Goal: Task Accomplishment & Management: Use online tool/utility

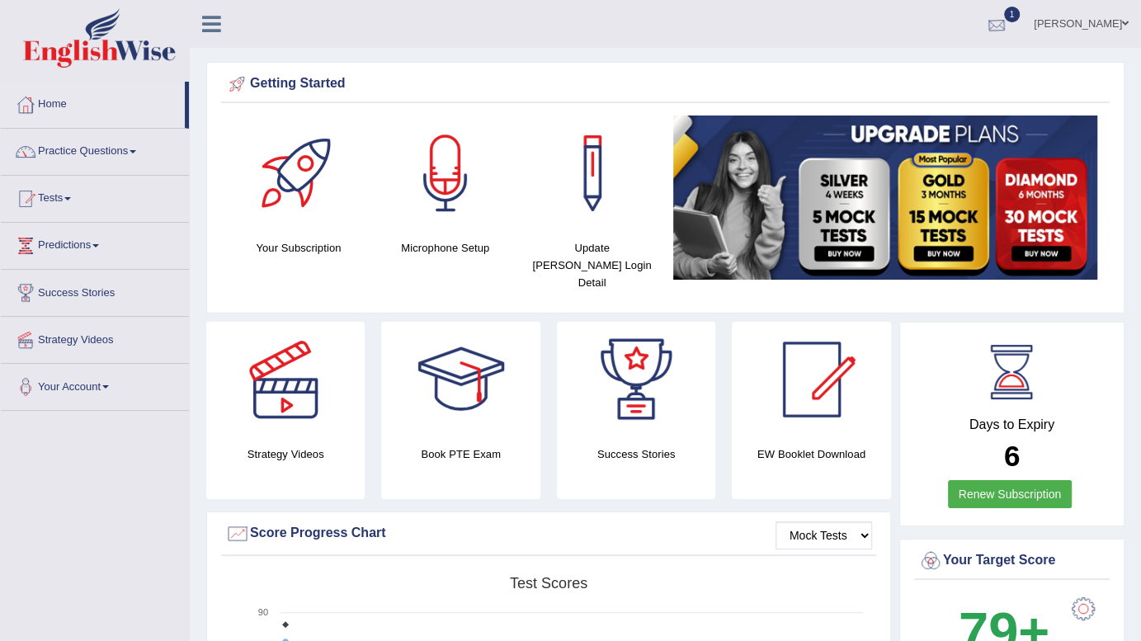
click at [1009, 34] on div at bounding box center [997, 24] width 25 height 25
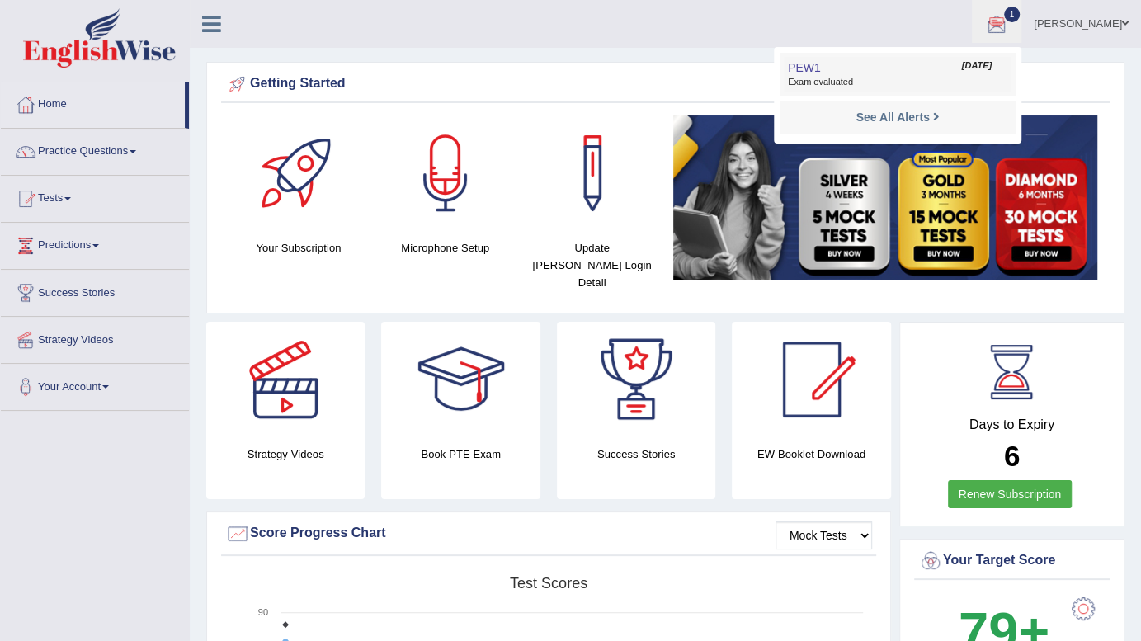
click at [933, 80] on span "Exam evaluated" at bounding box center [898, 82] width 220 height 13
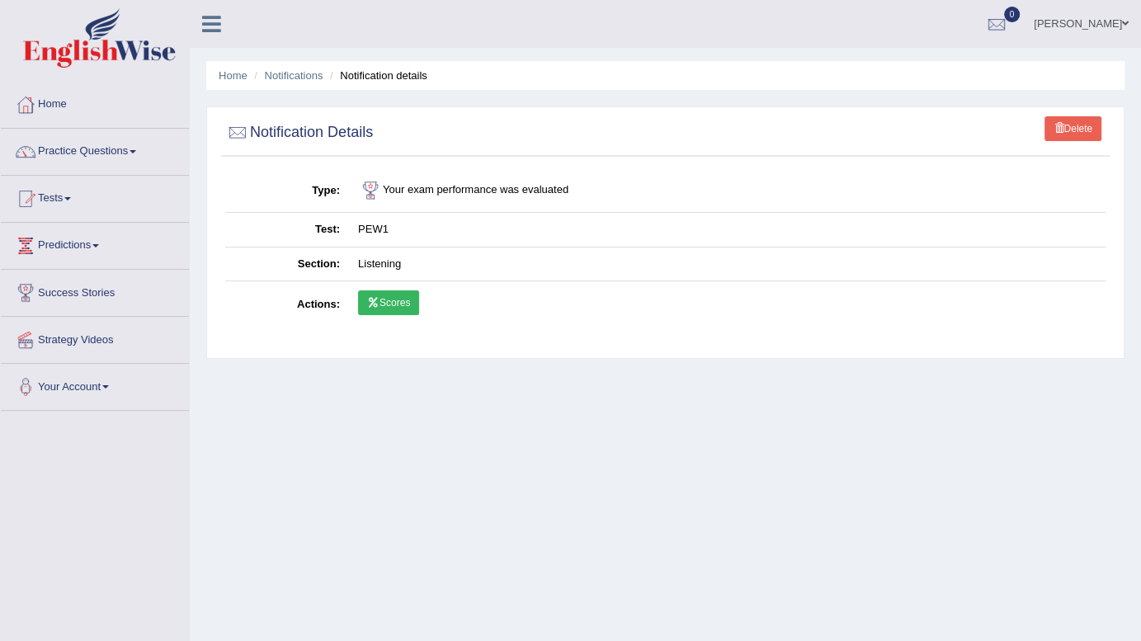
click at [392, 302] on link "Scores" at bounding box center [388, 303] width 61 height 25
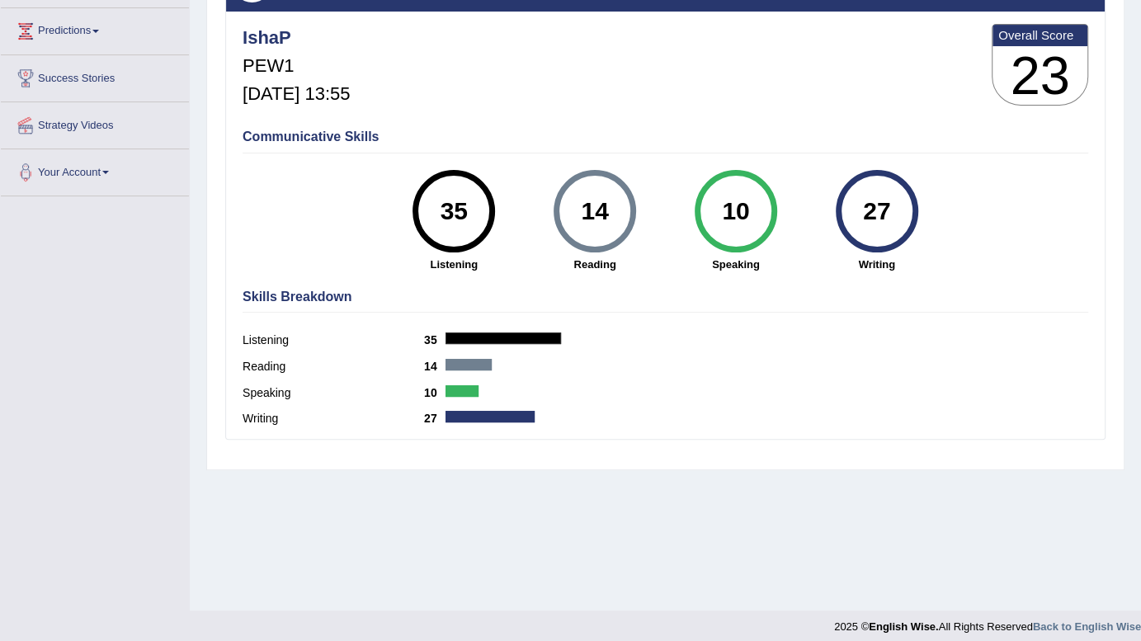
scroll to position [224, 0]
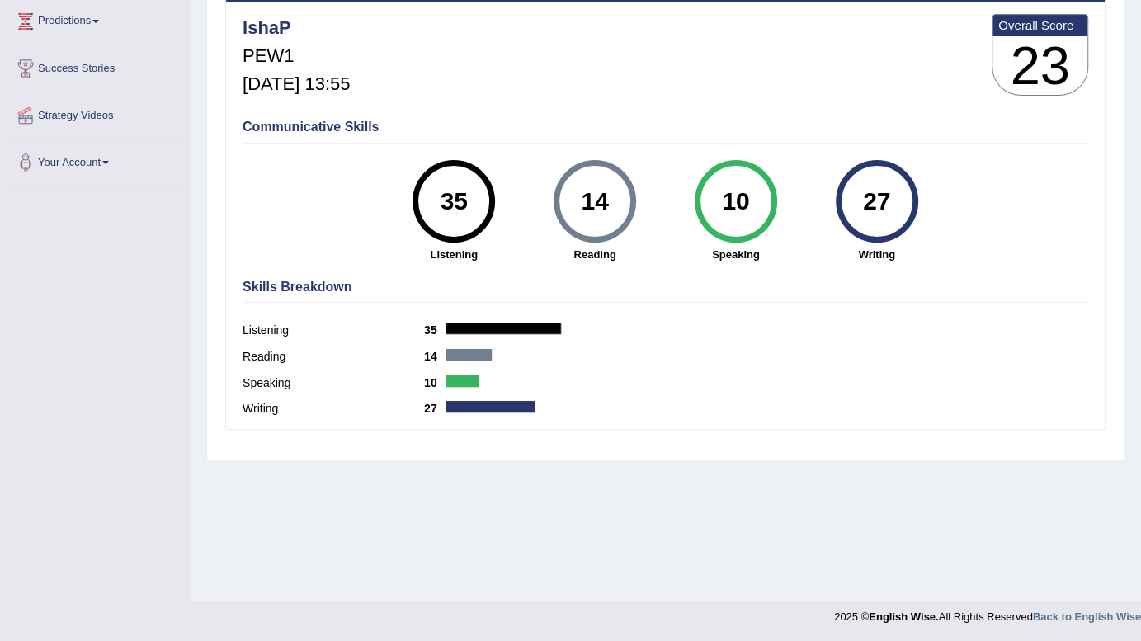
click at [534, 356] on div "Reading 14" at bounding box center [666, 359] width 846 height 26
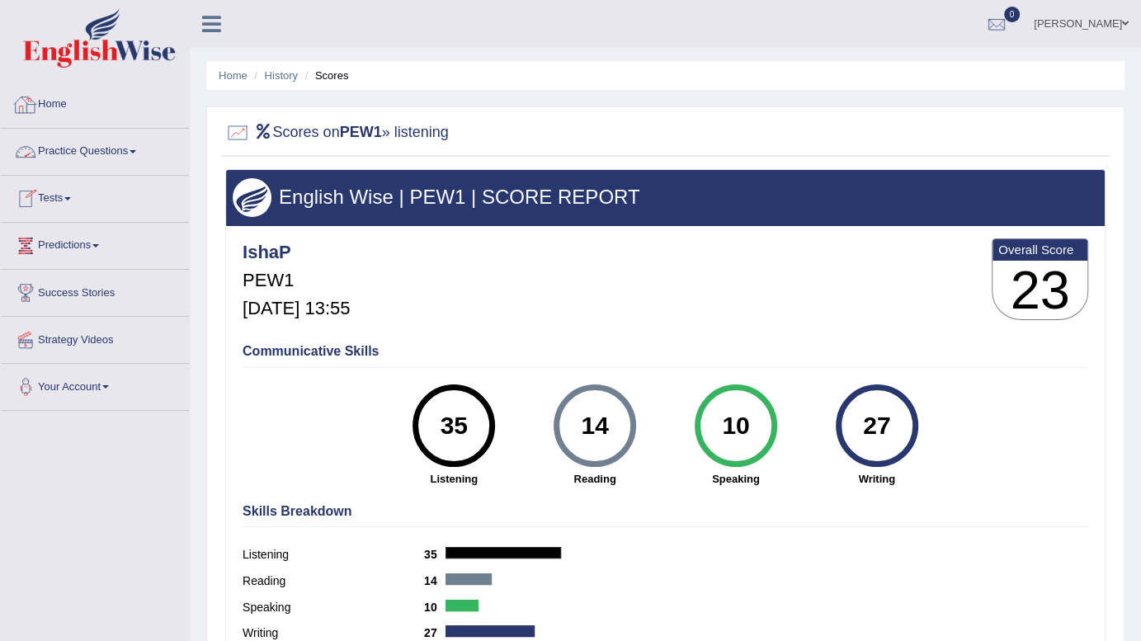
click at [42, 102] on link "Home" at bounding box center [95, 102] width 188 height 41
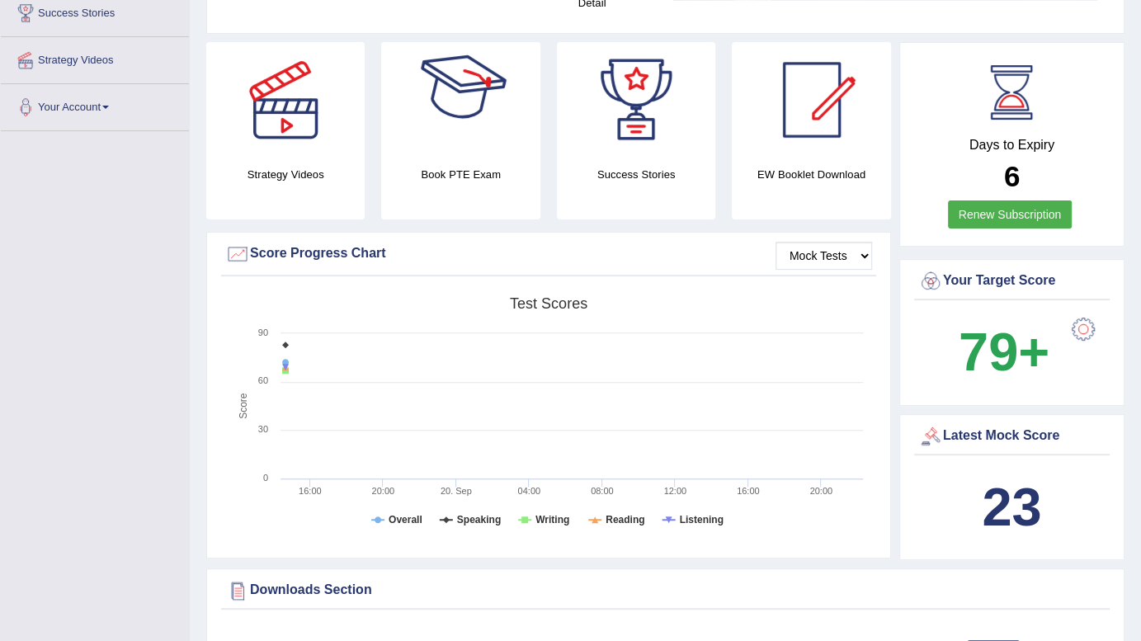
scroll to position [281, 0]
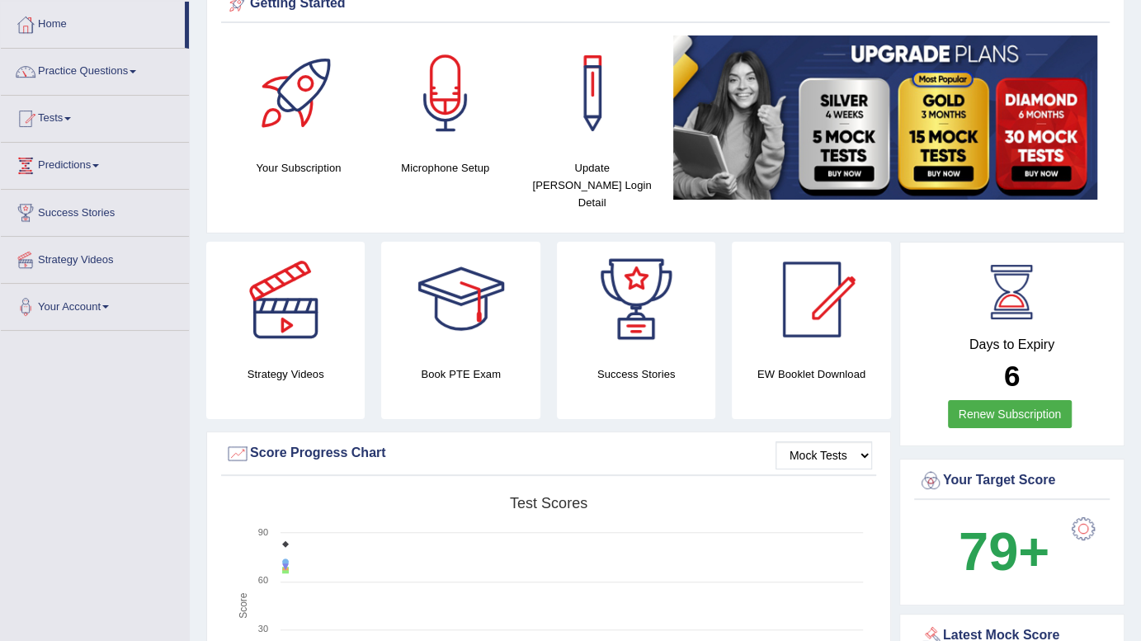
scroll to position [0, 0]
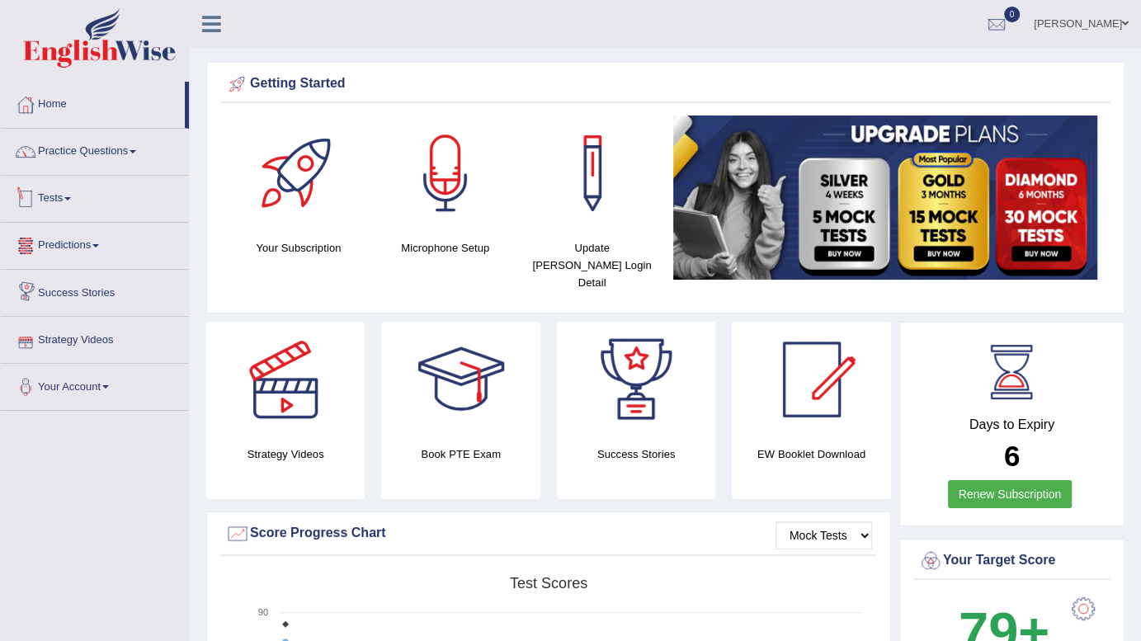
click at [51, 190] on link "Tests" at bounding box center [95, 196] width 188 height 41
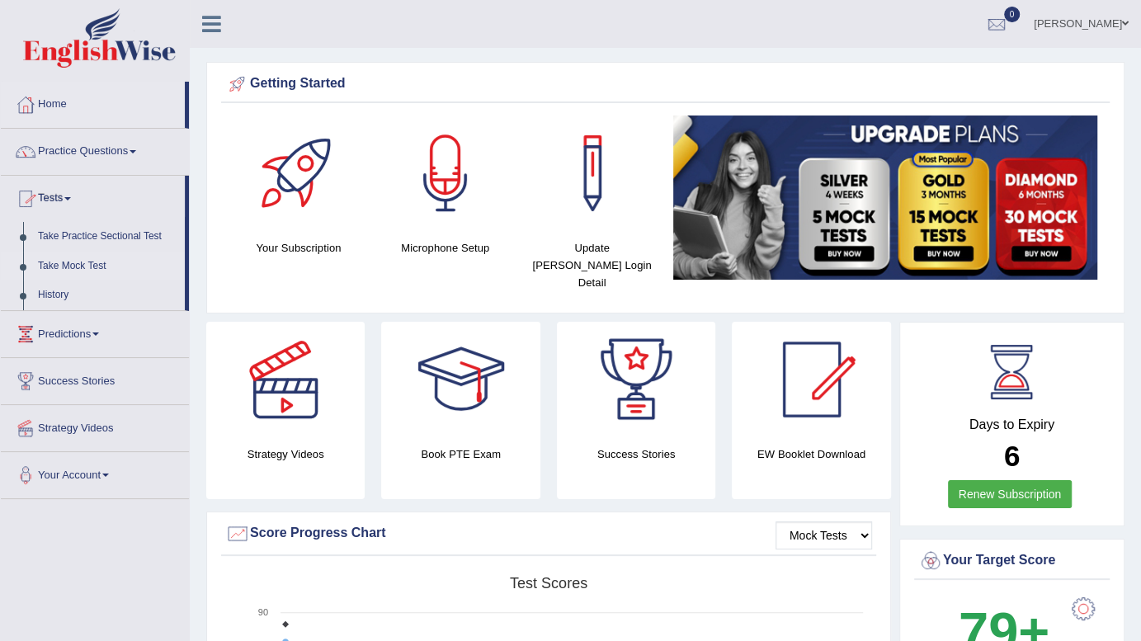
click at [57, 268] on link "Take Mock Test" at bounding box center [108, 267] width 154 height 30
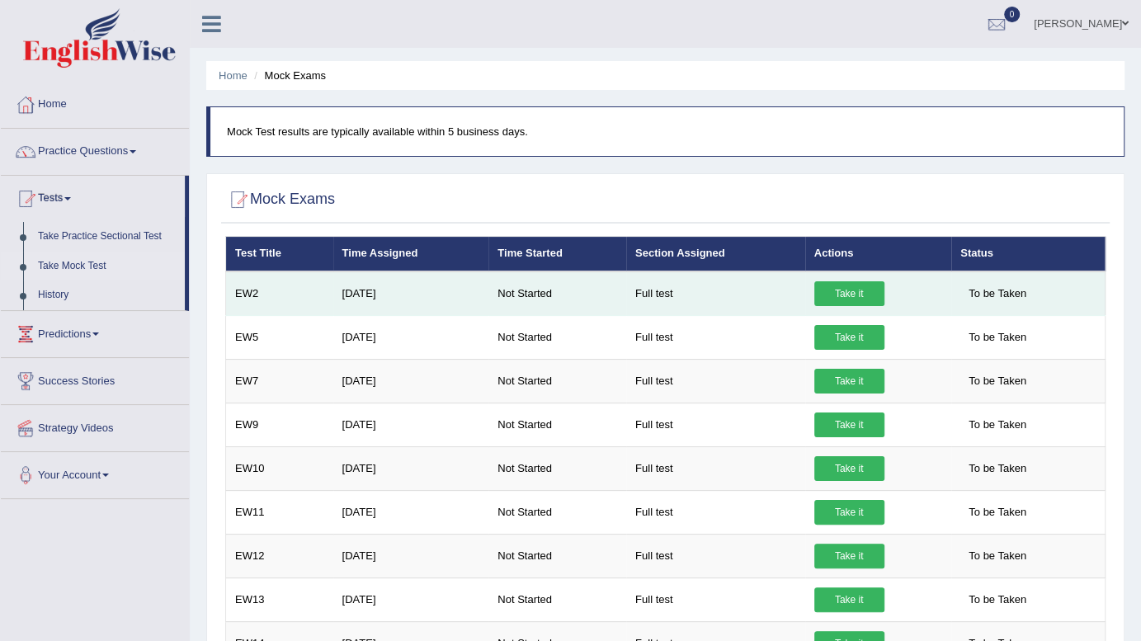
click at [848, 297] on link "Take it" at bounding box center [850, 293] width 70 height 25
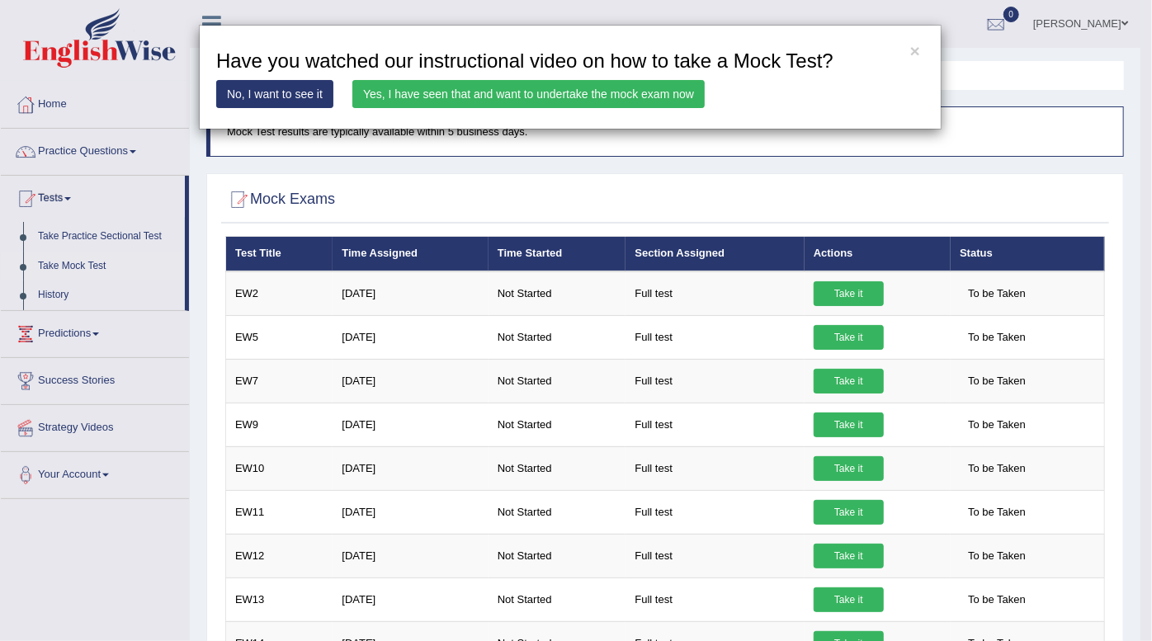
click at [596, 85] on link "Yes, I have seen that and want to undertake the mock exam now" at bounding box center [528, 94] width 352 height 28
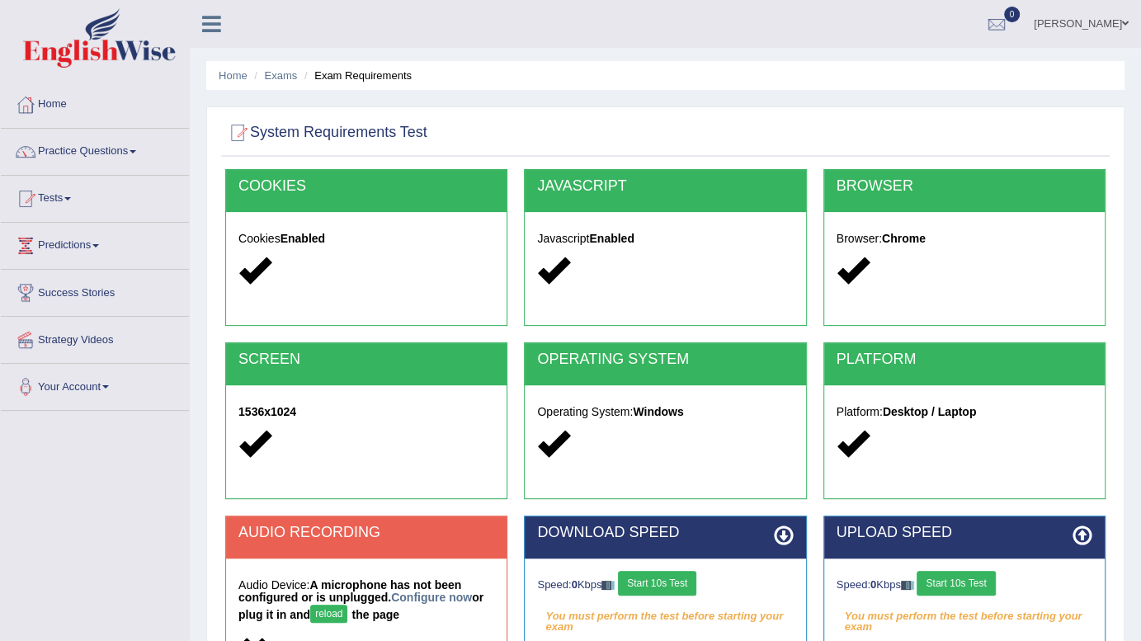
scroll to position [224, 0]
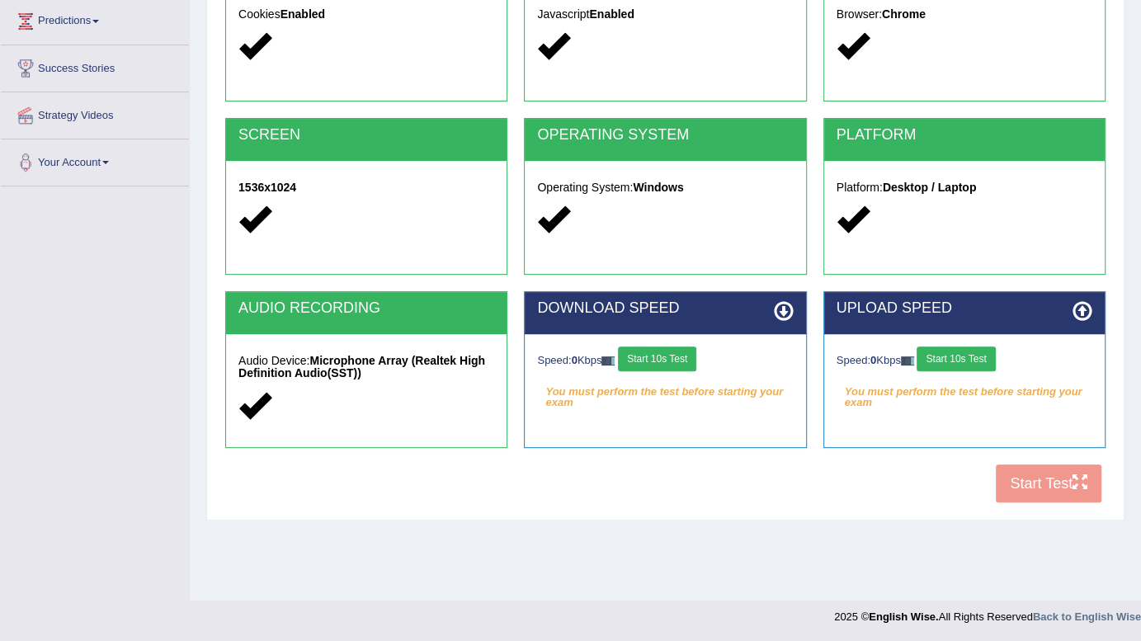
click at [669, 362] on button "Start 10s Test" at bounding box center [657, 359] width 78 height 25
click at [957, 355] on button "Start 10s Test" at bounding box center [956, 359] width 78 height 25
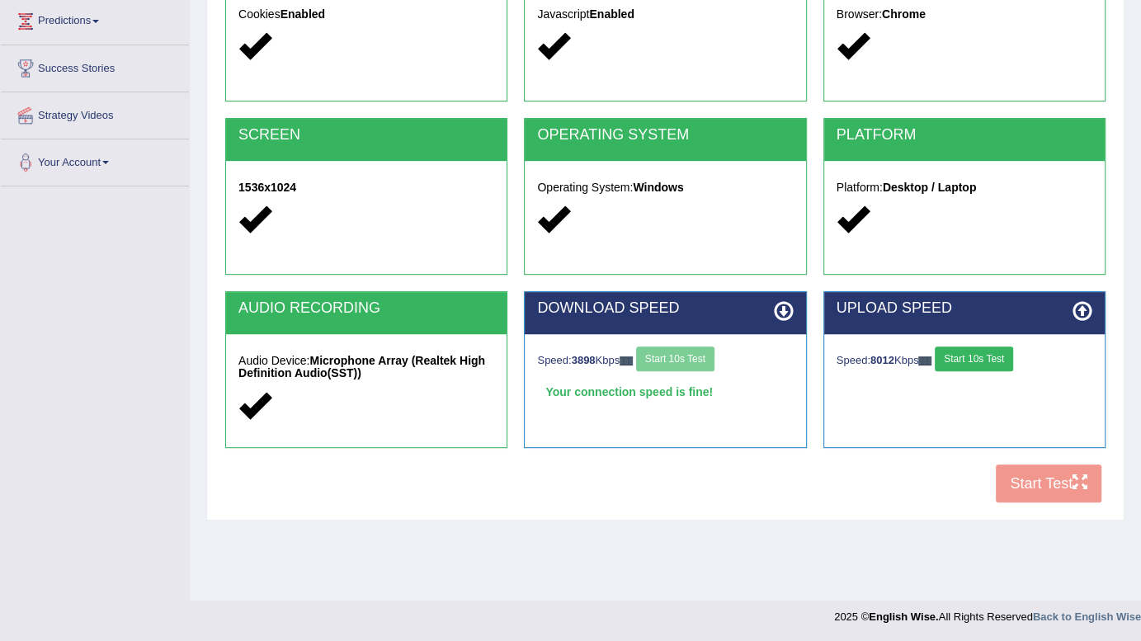
click at [1040, 484] on div "COOKIES Cookies Enabled JAVASCRIPT Javascript Enabled BROWSER Browser: Chrome S…" at bounding box center [665, 228] width 889 height 567
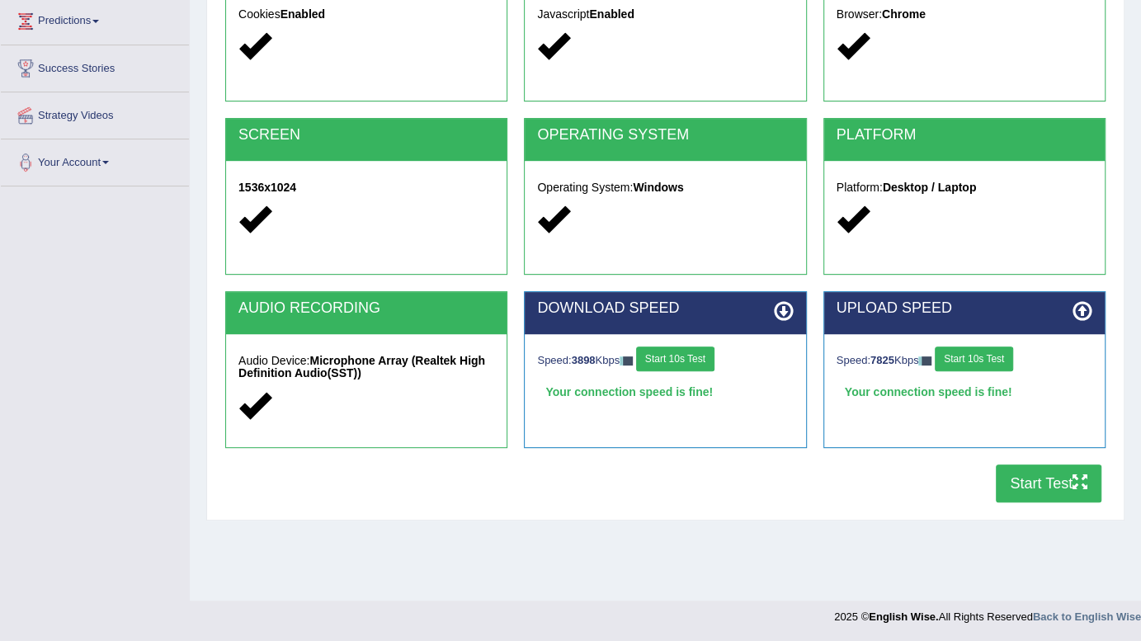
click at [1040, 484] on button "Start Test" at bounding box center [1049, 484] width 106 height 38
